Goal: Transaction & Acquisition: Purchase product/service

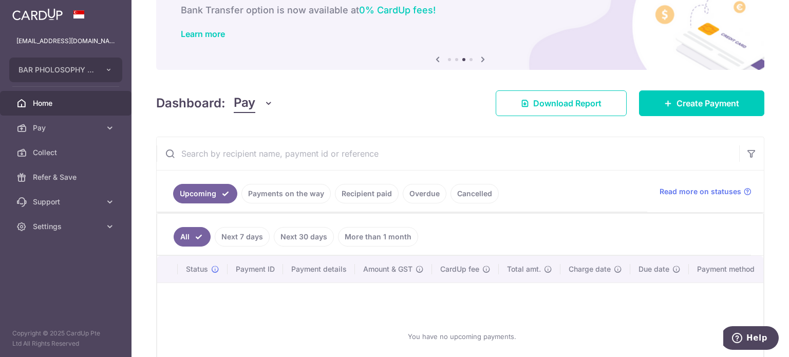
scroll to position [148, 0]
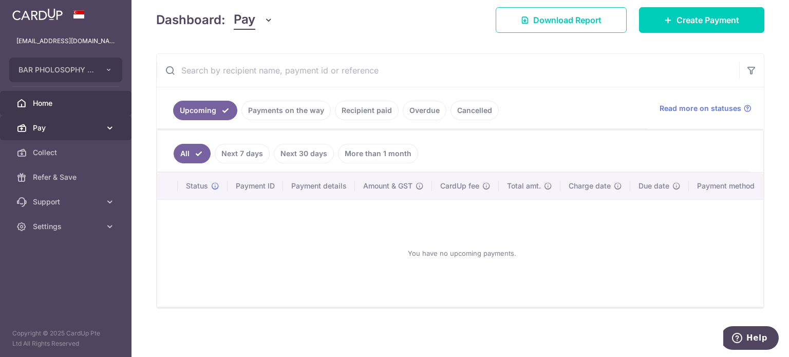
click at [36, 134] on link "Pay" at bounding box center [66, 128] width 132 height 25
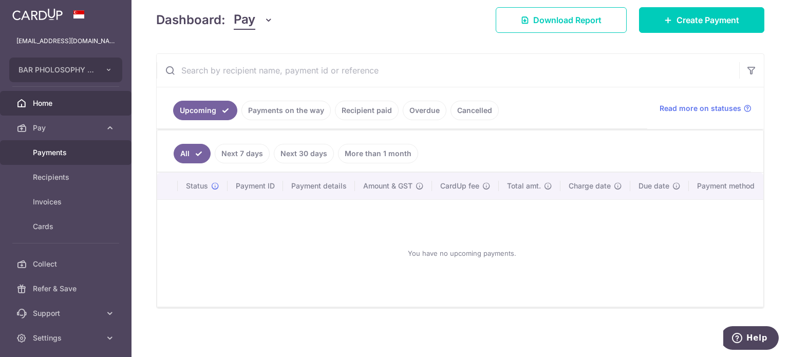
click at [74, 156] on span "Payments" at bounding box center [67, 152] width 68 height 10
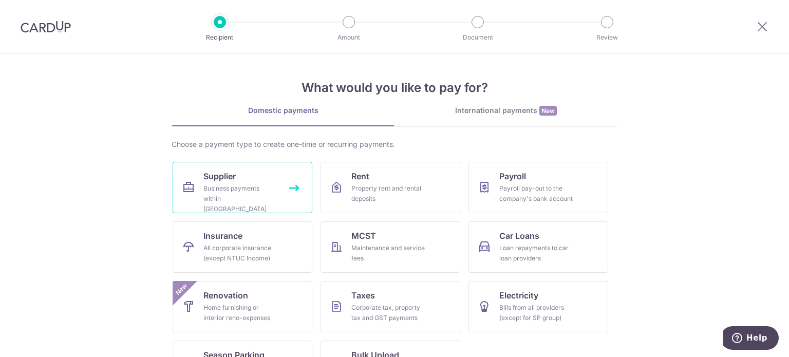
click at [264, 194] on div "Business payments within Singapore" at bounding box center [240, 198] width 74 height 31
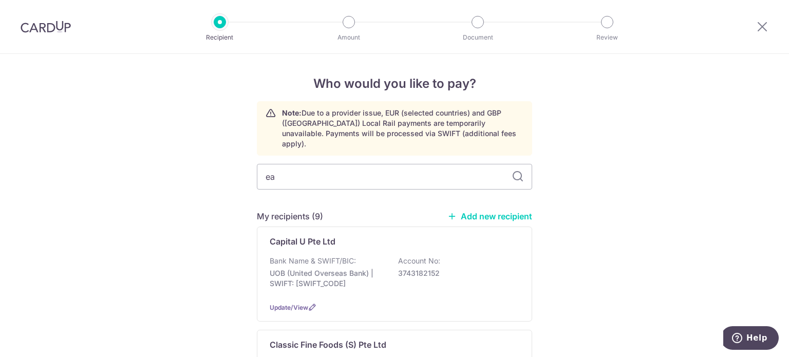
type input "eas"
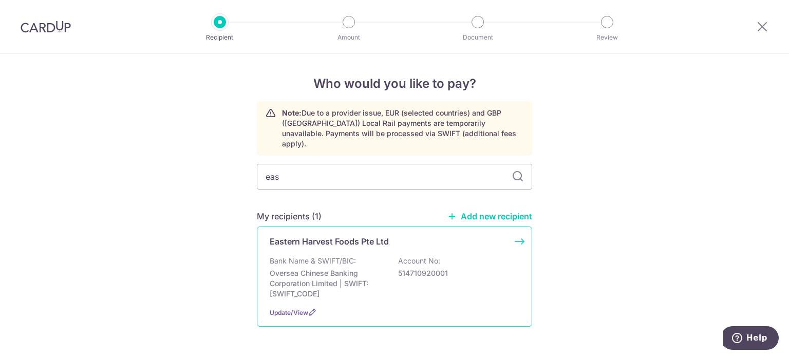
click at [329, 256] on p "Bank Name & SWIFT/BIC:" at bounding box center [313, 261] width 86 height 10
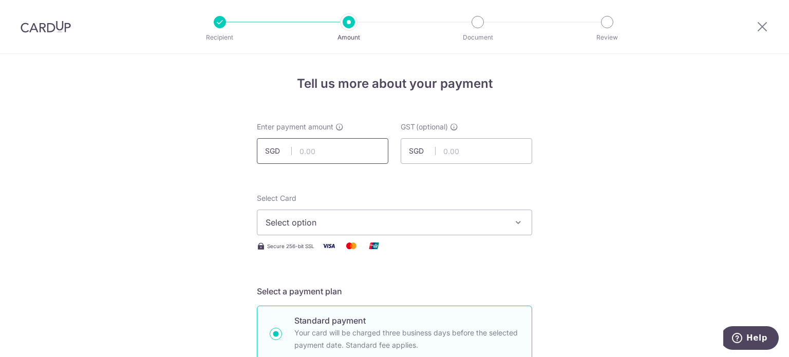
drag, startPoint x: 300, startPoint y: 145, endPoint x: 292, endPoint y: 150, distance: 9.2
click at [300, 145] on input "text" at bounding box center [323, 151] width 132 height 26
type input "5,850.40"
click at [389, 217] on span "Select option" at bounding box center [385, 222] width 239 height 12
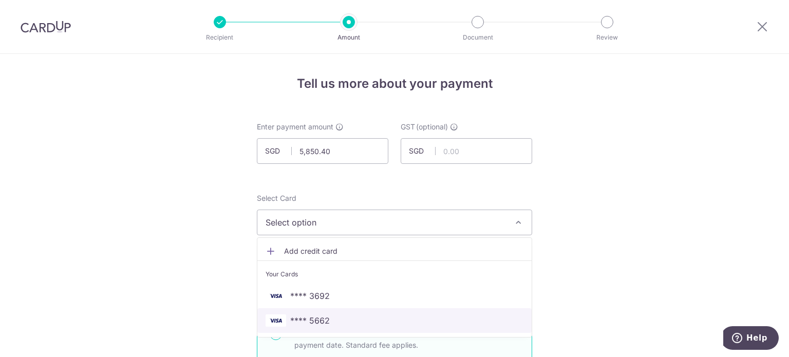
click at [304, 317] on span "**** 5662" at bounding box center [310, 320] width 40 height 12
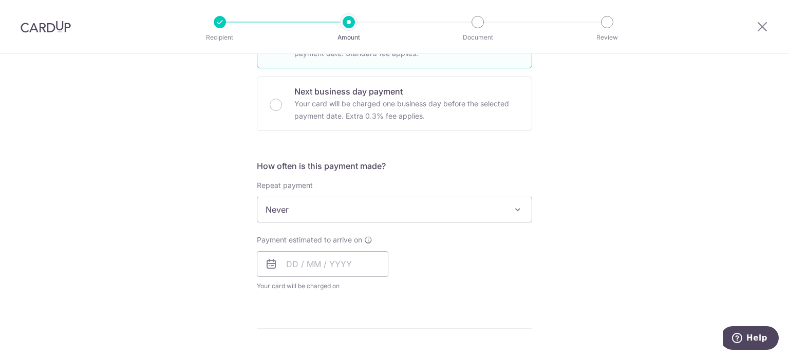
scroll to position [308, 0]
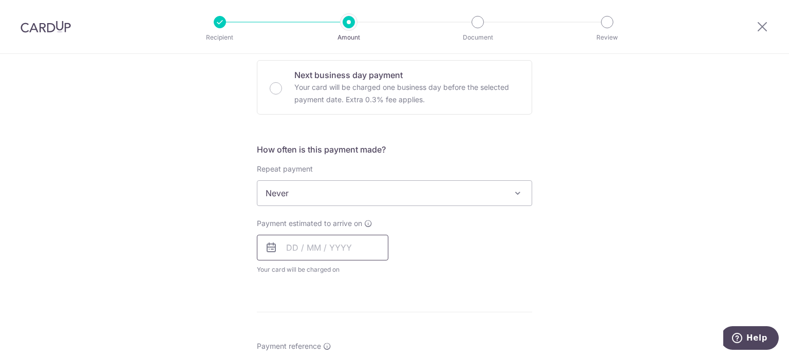
click at [294, 237] on input "text" at bounding box center [323, 248] width 132 height 26
click at [360, 356] on link "16" at bounding box center [360, 361] width 16 height 16
type input "16/10/2025"
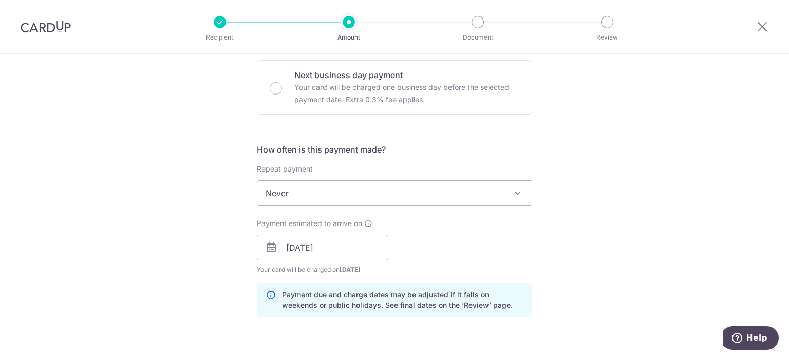
scroll to position [411, 0]
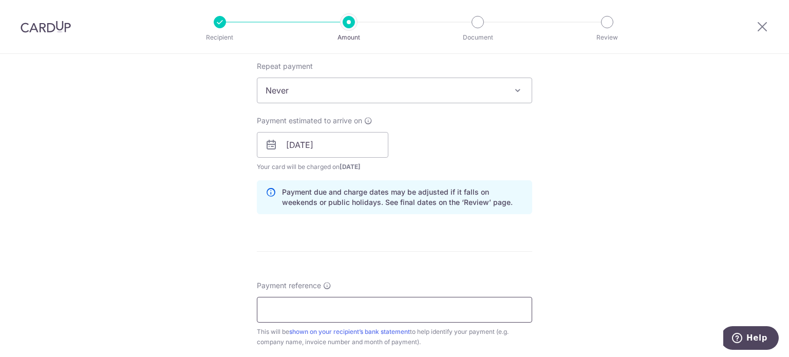
click at [337, 311] on input "Payment reference" at bounding box center [394, 310] width 275 height 26
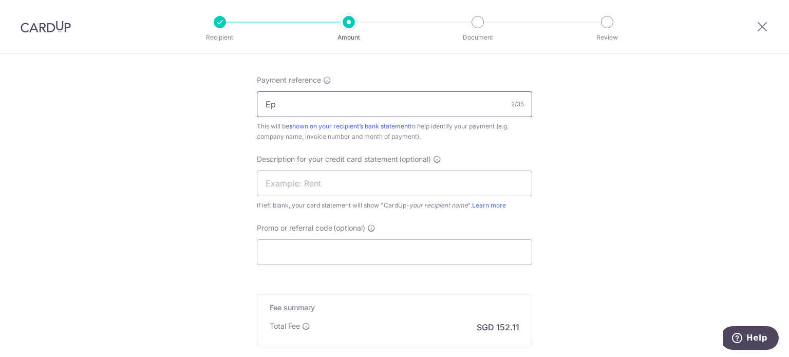
type input "EPHOLO01"
click at [322, 184] on input "text" at bounding box center [394, 184] width 275 height 26
type input "Eastern Sanger"
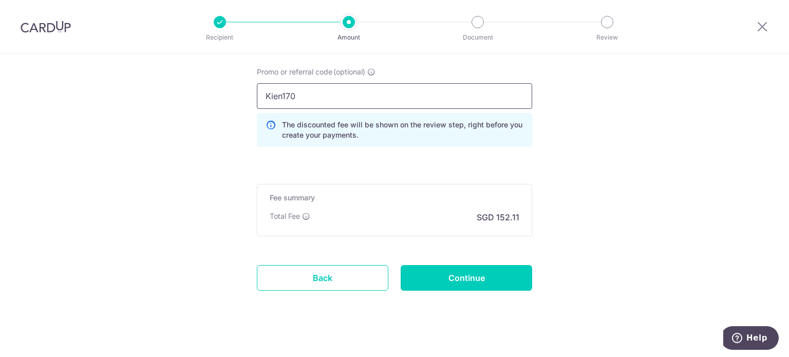
scroll to position [781, 0]
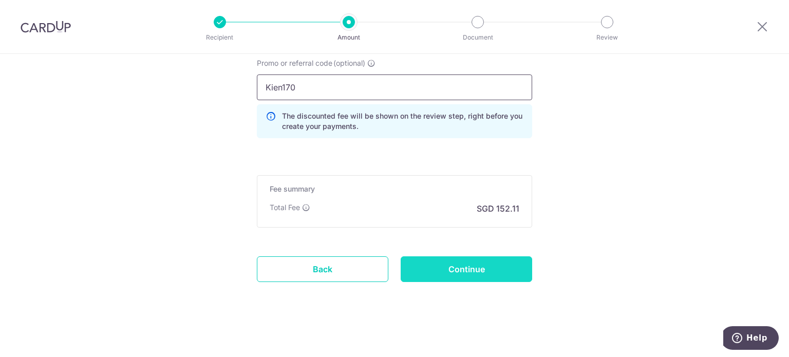
type input "Kien170"
drag, startPoint x: 438, startPoint y: 264, endPoint x: 431, endPoint y: 275, distance: 13.4
click at [438, 264] on input "Continue" at bounding box center [467, 269] width 132 height 26
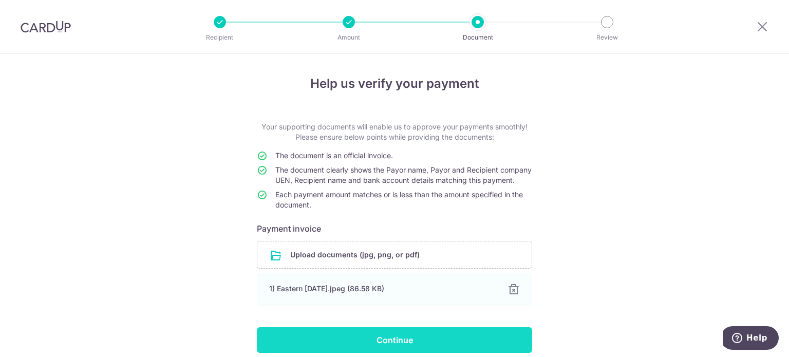
click at [383, 342] on input "Continue" at bounding box center [394, 340] width 275 height 26
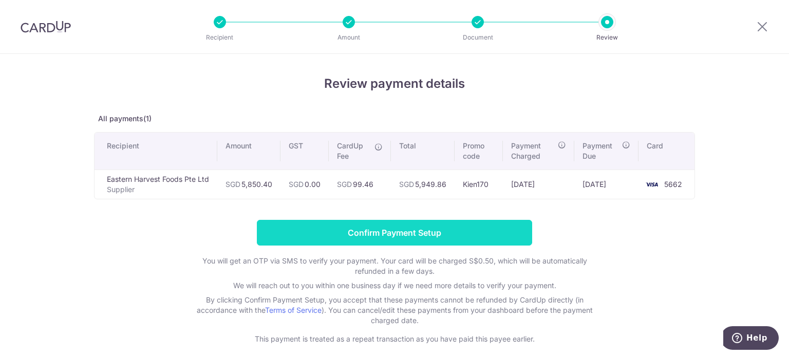
click at [278, 230] on input "Confirm Payment Setup" at bounding box center [394, 233] width 275 height 26
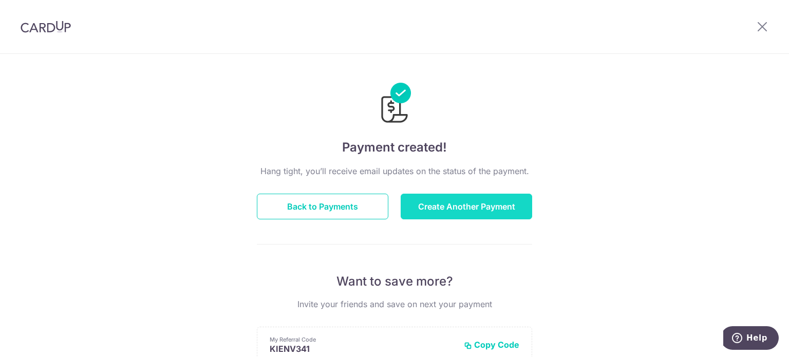
click at [437, 209] on button "Create Another Payment" at bounding box center [467, 207] width 132 height 26
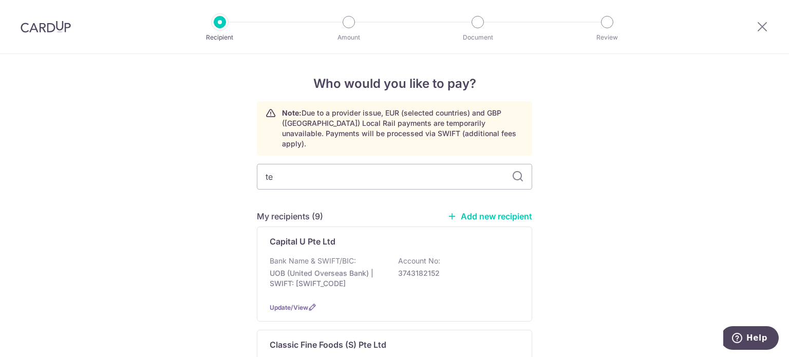
type input "tec"
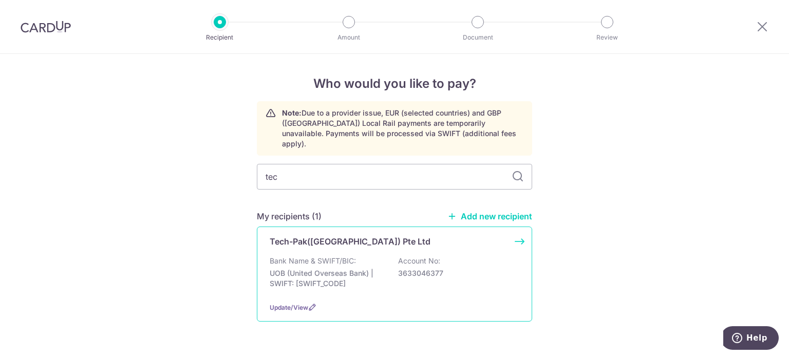
click at [287, 236] on p "Tech-Pak(Asia) Pte Ltd" at bounding box center [350, 241] width 161 height 12
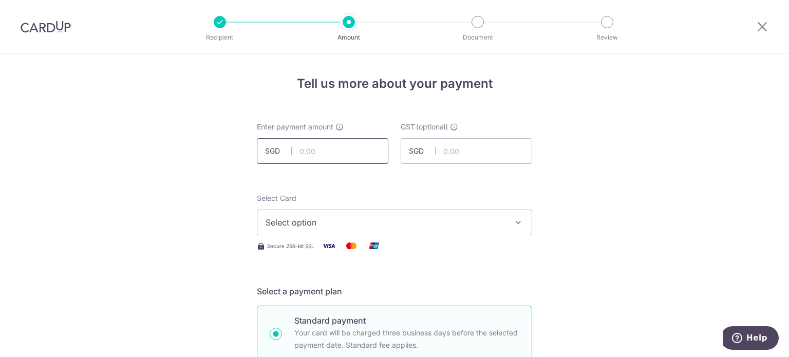
click at [325, 149] on input "text" at bounding box center [323, 151] width 132 height 26
type input "2,202.79"
click at [368, 228] on span "Select option" at bounding box center [385, 222] width 239 height 12
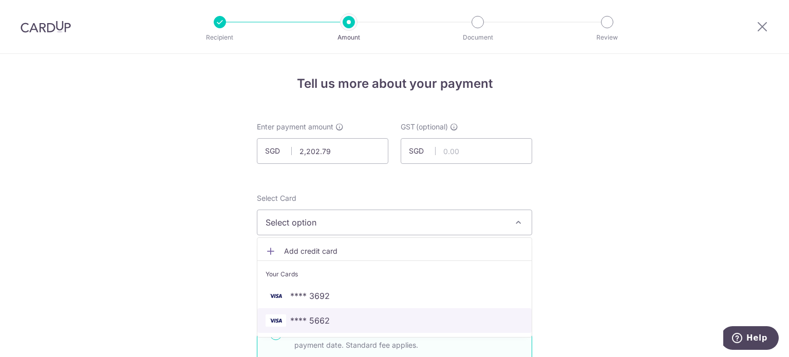
click at [331, 316] on span "**** 5662" at bounding box center [395, 320] width 258 height 12
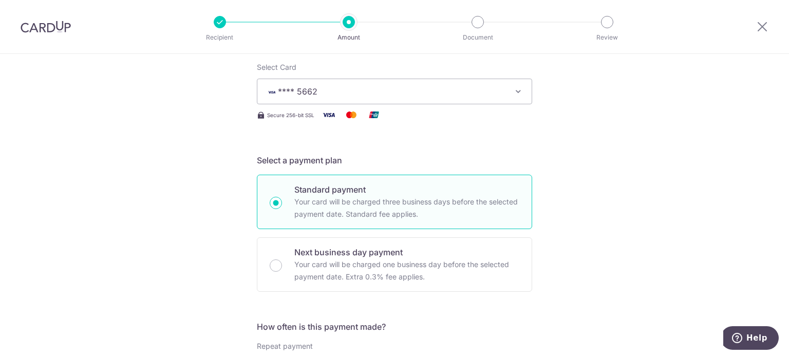
scroll to position [257, 0]
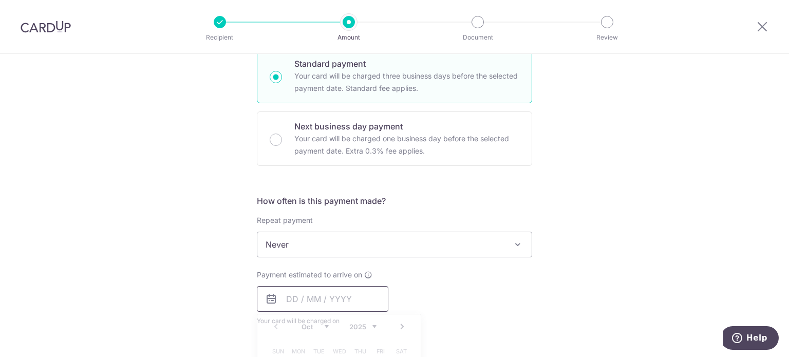
click at [303, 286] on input "text" at bounding box center [323, 299] width 132 height 26
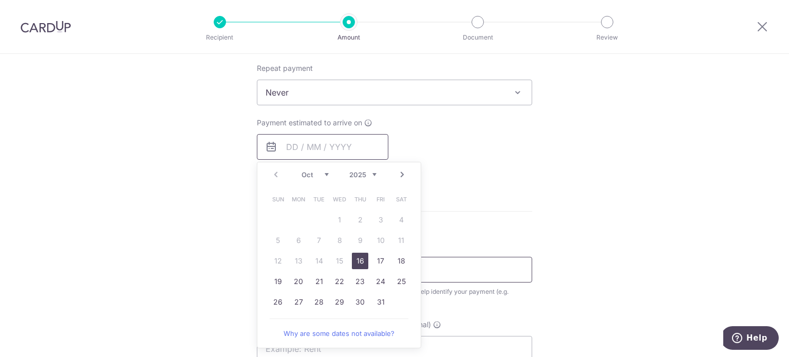
scroll to position [411, 0]
click at [360, 260] on link "16" at bounding box center [360, 259] width 16 height 16
type input "16/10/2025"
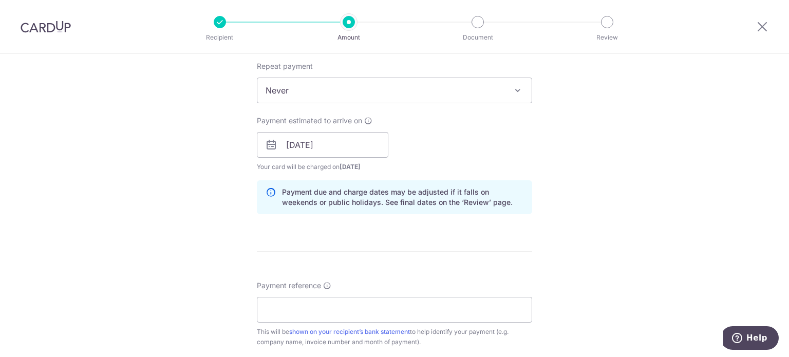
click at [571, 246] on div "Tell us more about your payment Enter payment amount SGD 2,202.79 2202.79 GST (…" at bounding box center [394, 163] width 789 height 1040
click at [445, 299] on input "Payment reference" at bounding box center [394, 310] width 275 height 26
type input "3000-B51"
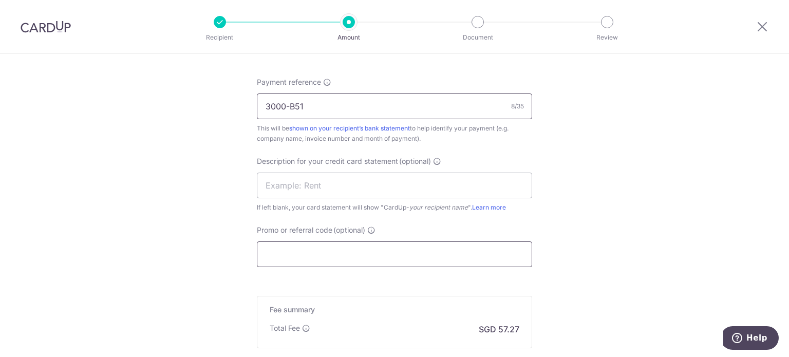
scroll to position [617, 0]
click at [413, 175] on input "text" at bounding box center [394, 184] width 275 height 26
type input "Techpak Sanger"
click at [294, 250] on input "Promo or referral code (optional)" at bounding box center [394, 252] width 275 height 26
click at [426, 258] on input "Promo or referral code (optional)" at bounding box center [394, 252] width 275 height 26
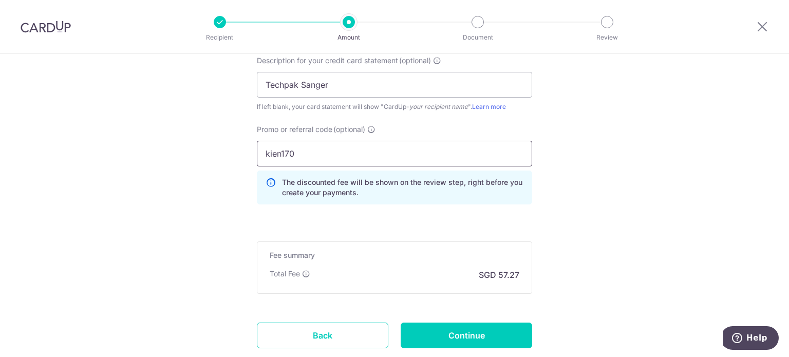
scroll to position [781, 0]
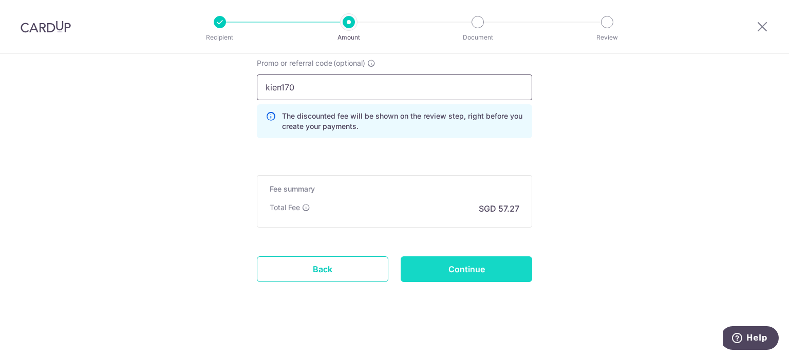
type input "kien170"
click at [454, 270] on input "Continue" at bounding box center [467, 269] width 132 height 26
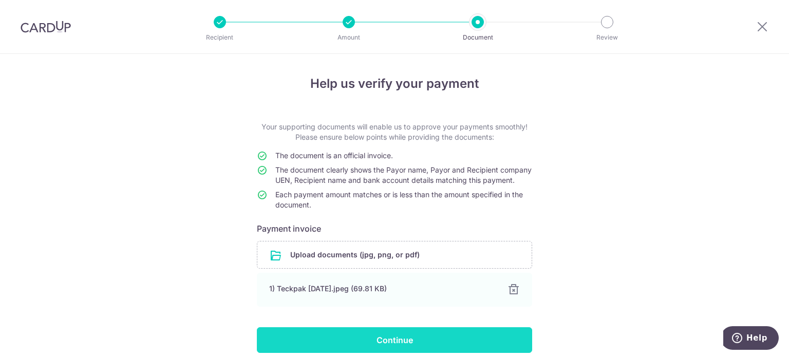
click at [491, 343] on input "Continue" at bounding box center [394, 340] width 275 height 26
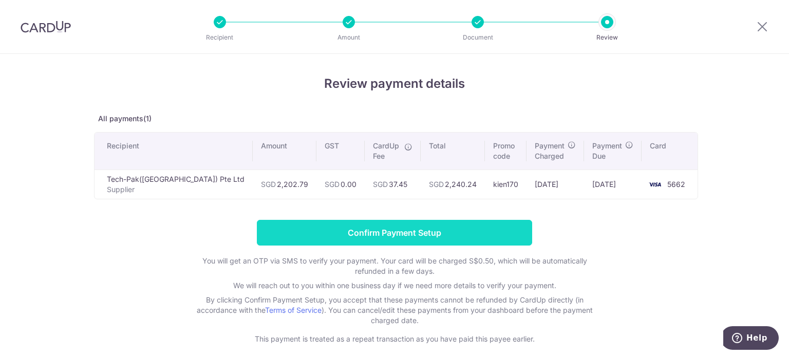
click at [335, 237] on input "Confirm Payment Setup" at bounding box center [394, 233] width 275 height 26
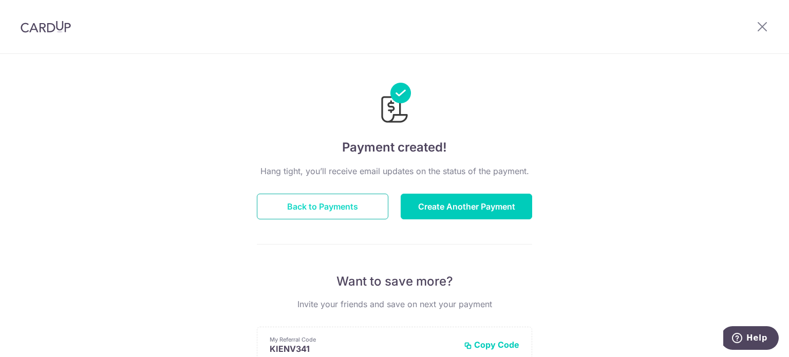
click at [318, 213] on button "Back to Payments" at bounding box center [323, 207] width 132 height 26
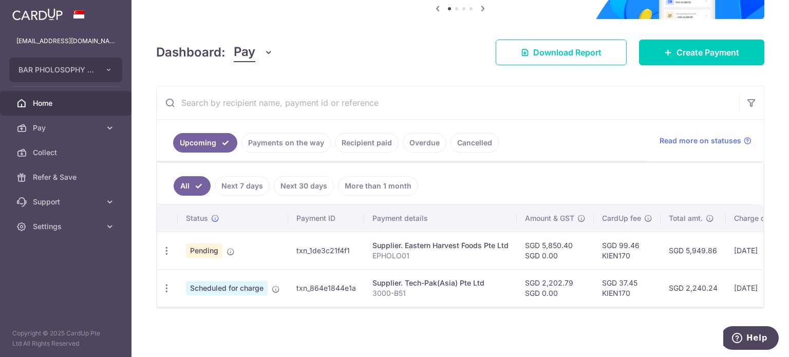
scroll to position [116, 0]
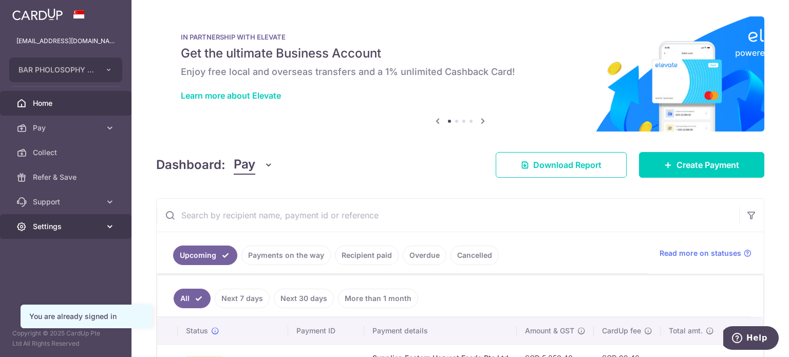
click at [51, 221] on span "Settings" at bounding box center [67, 226] width 68 height 10
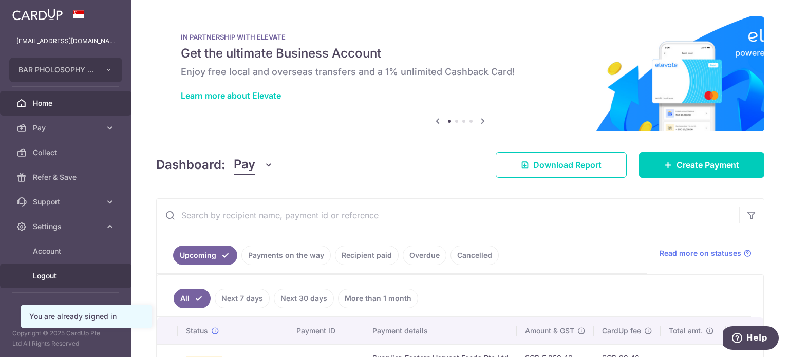
click at [64, 280] on span "Logout" at bounding box center [67, 276] width 68 height 10
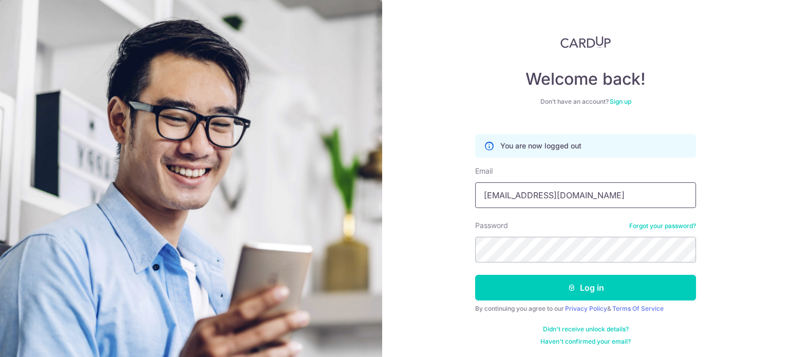
click at [599, 201] on input "n35513@gmail.com" at bounding box center [585, 195] width 221 height 26
type input "MATTHEWX05@GMAIL.COM"
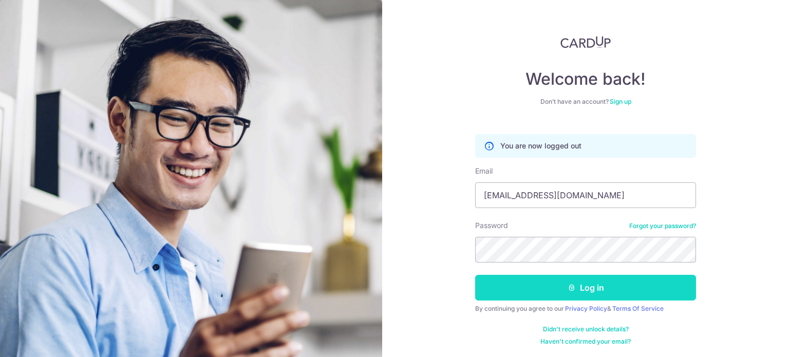
click at [568, 282] on button "Log in" at bounding box center [585, 288] width 221 height 26
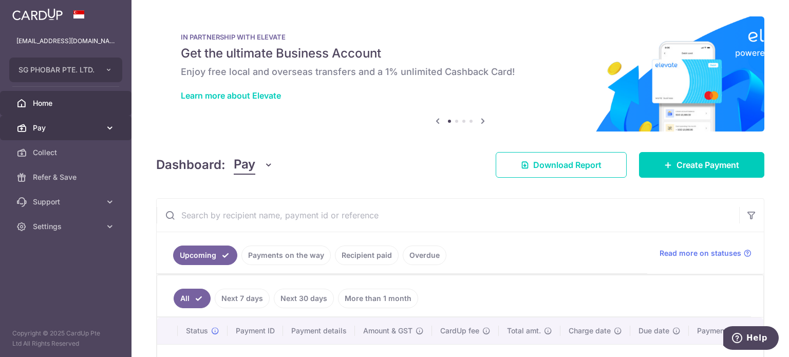
click at [70, 123] on span "Pay" at bounding box center [67, 128] width 68 height 10
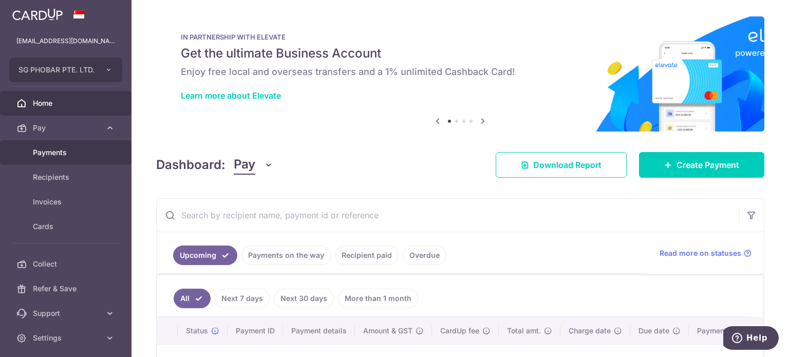
click at [82, 142] on link "Payments" at bounding box center [66, 152] width 132 height 25
